Goal: Information Seeking & Learning: Learn about a topic

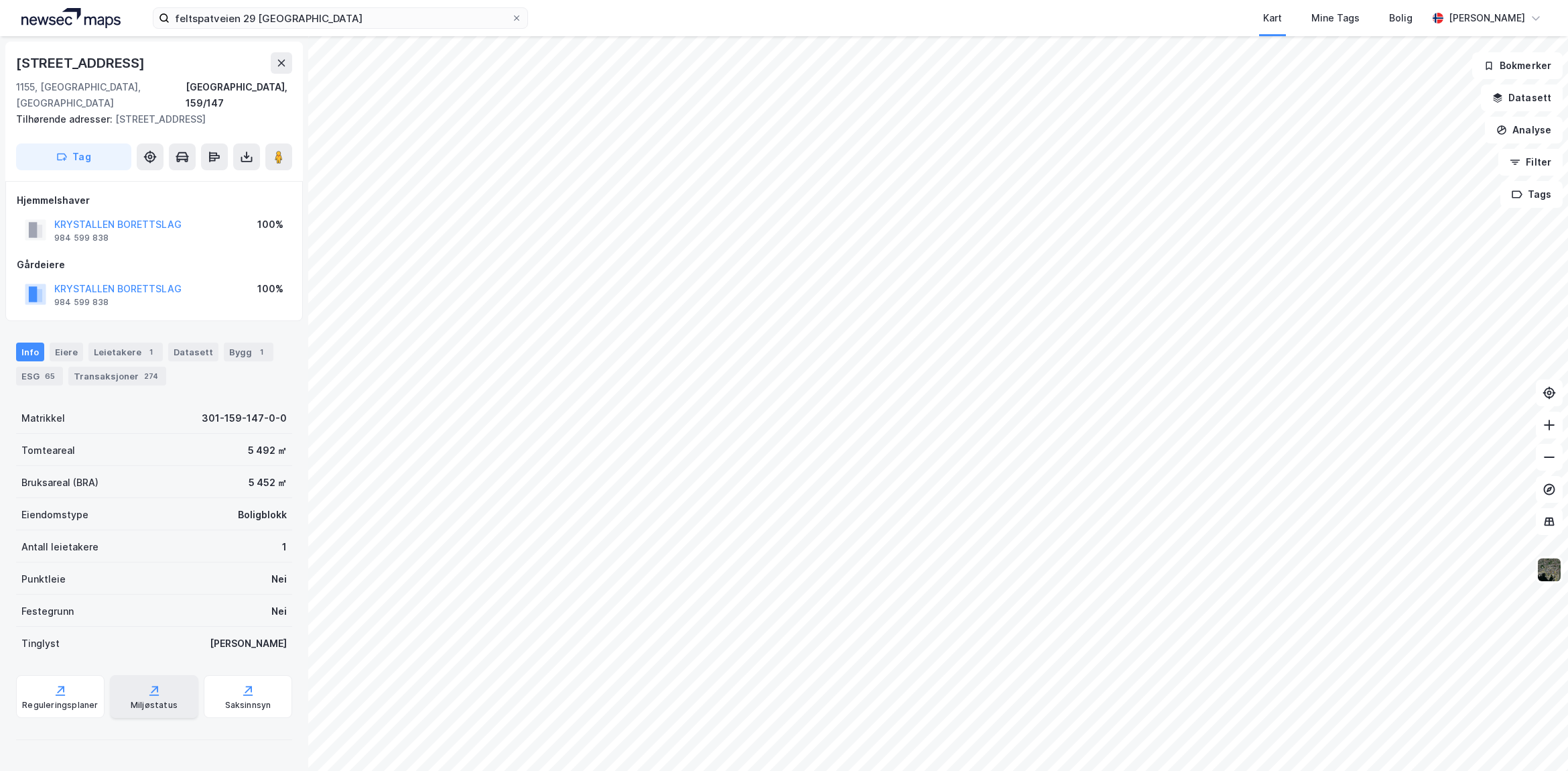
click at [145, 700] on div "Miljøstatus" at bounding box center [154, 705] width 47 height 11
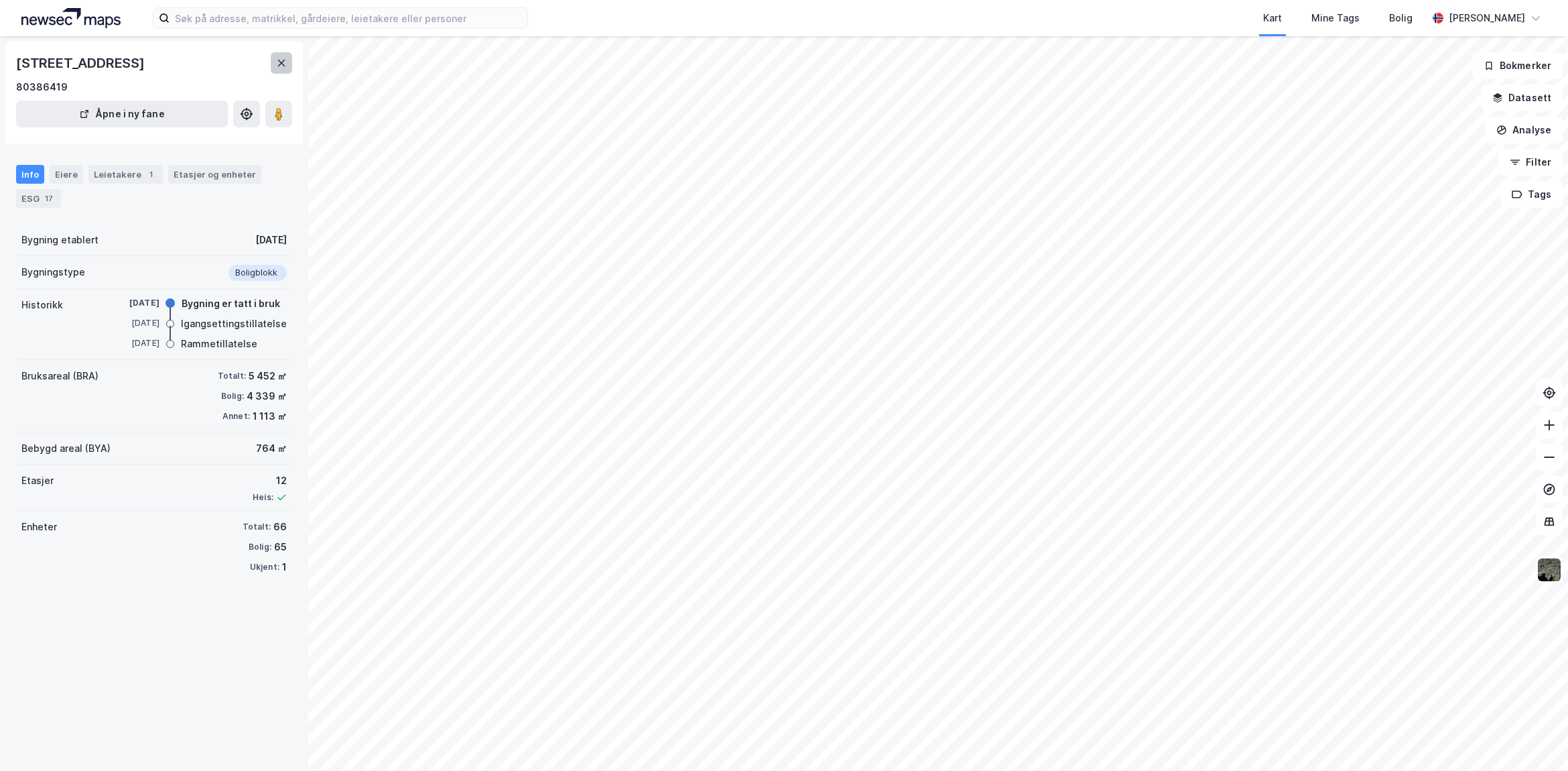
click at [280, 64] on icon at bounding box center [281, 63] width 7 height 7
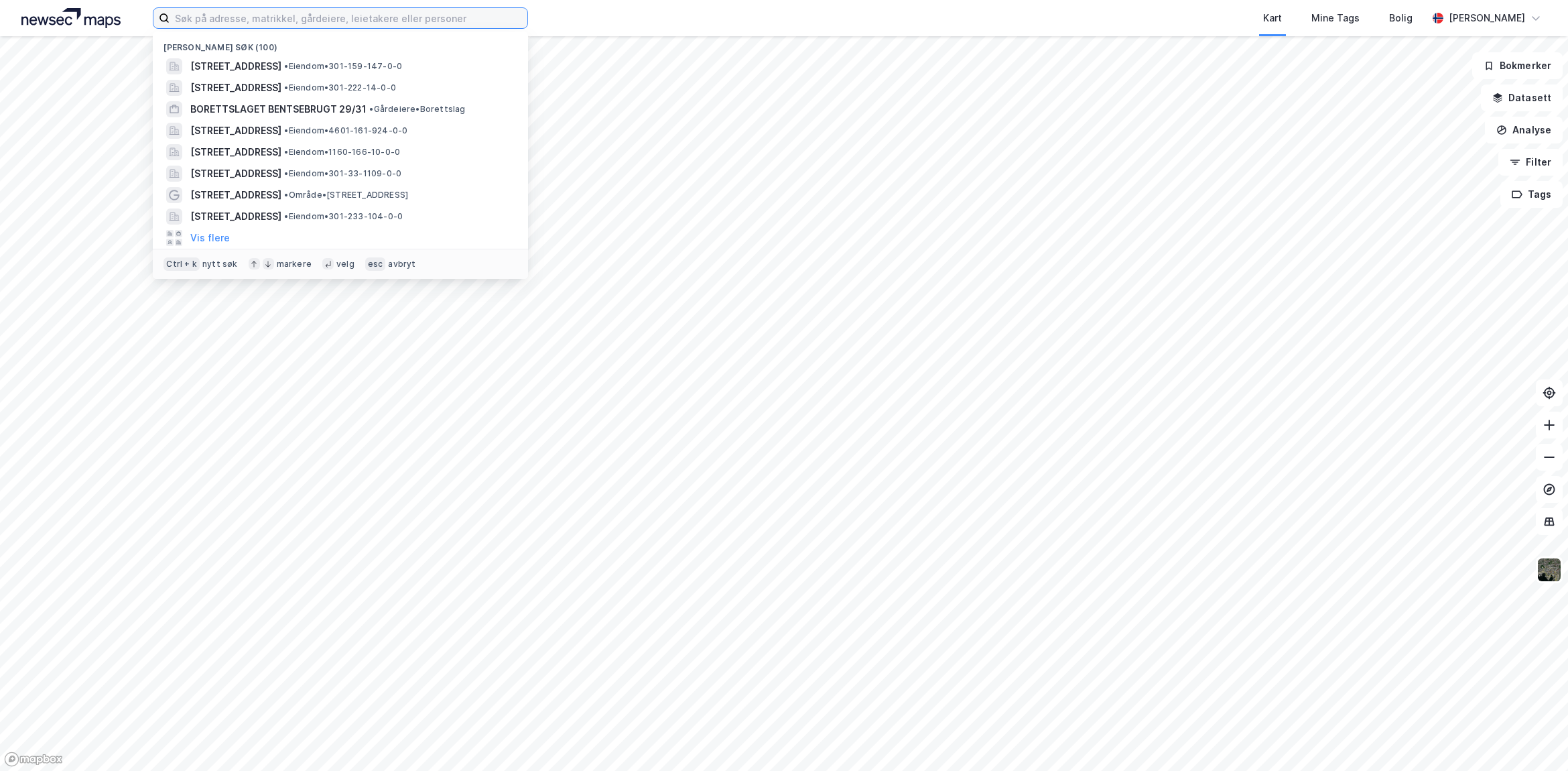
click at [360, 16] on input at bounding box center [348, 18] width 358 height 20
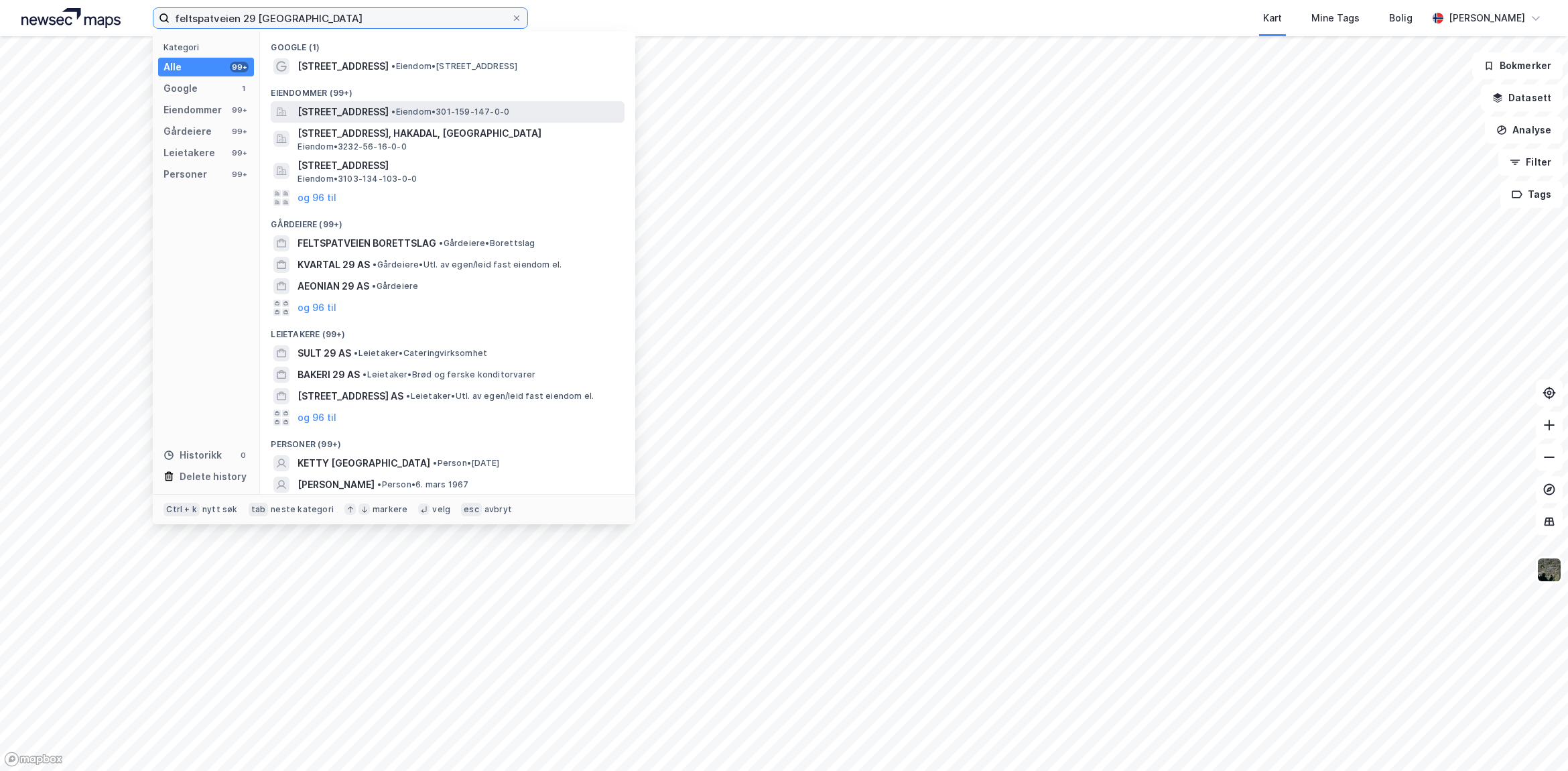
type input "feltspatveien 29 [GEOGRAPHIC_DATA]"
click at [509, 113] on span "• Eiendom • 301-159-147-0-0" at bounding box center [450, 111] width 118 height 11
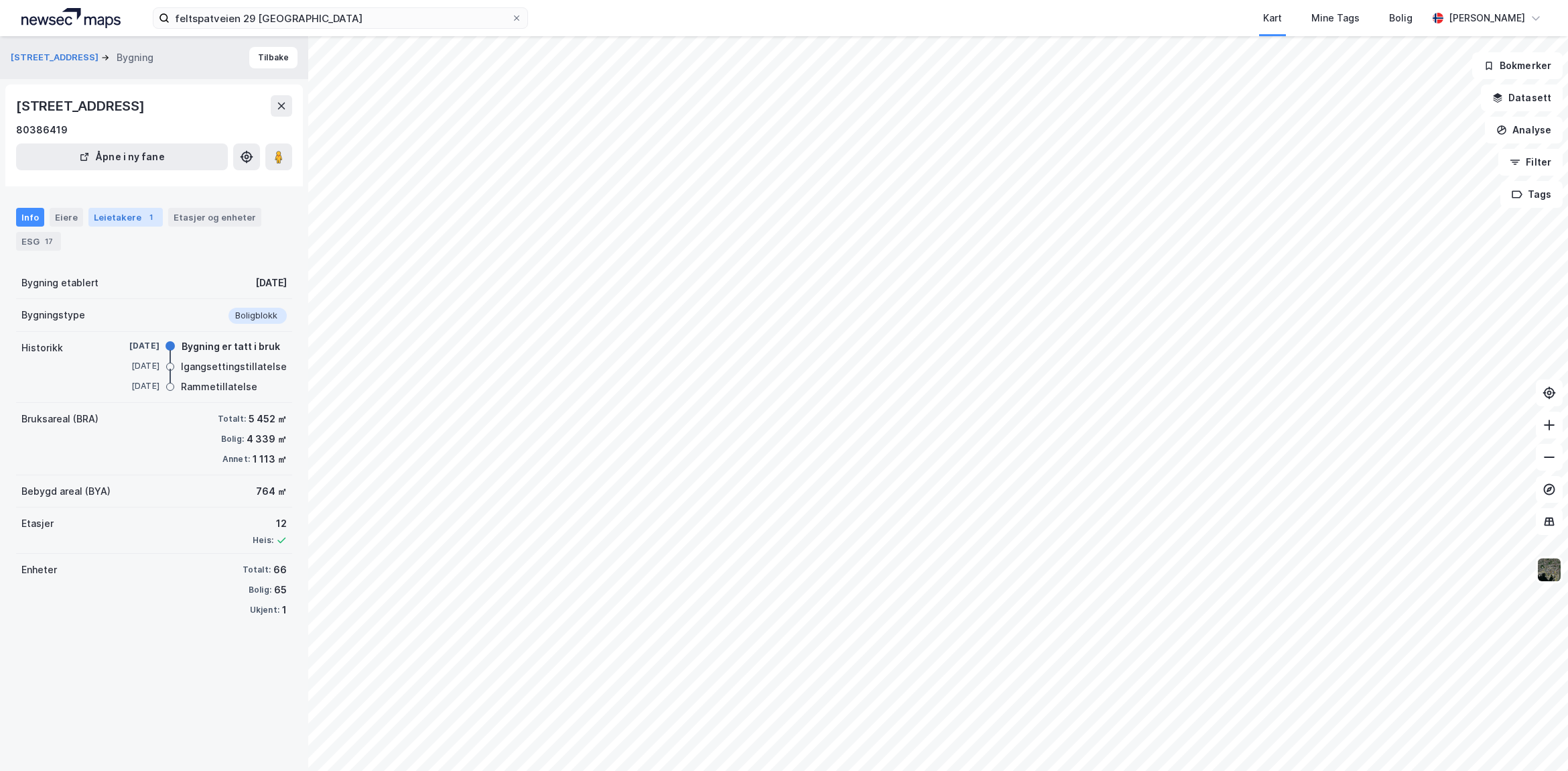
click at [116, 218] on div "Leietakere 1" at bounding box center [125, 217] width 74 height 19
